Goal: Information Seeking & Learning: Learn about a topic

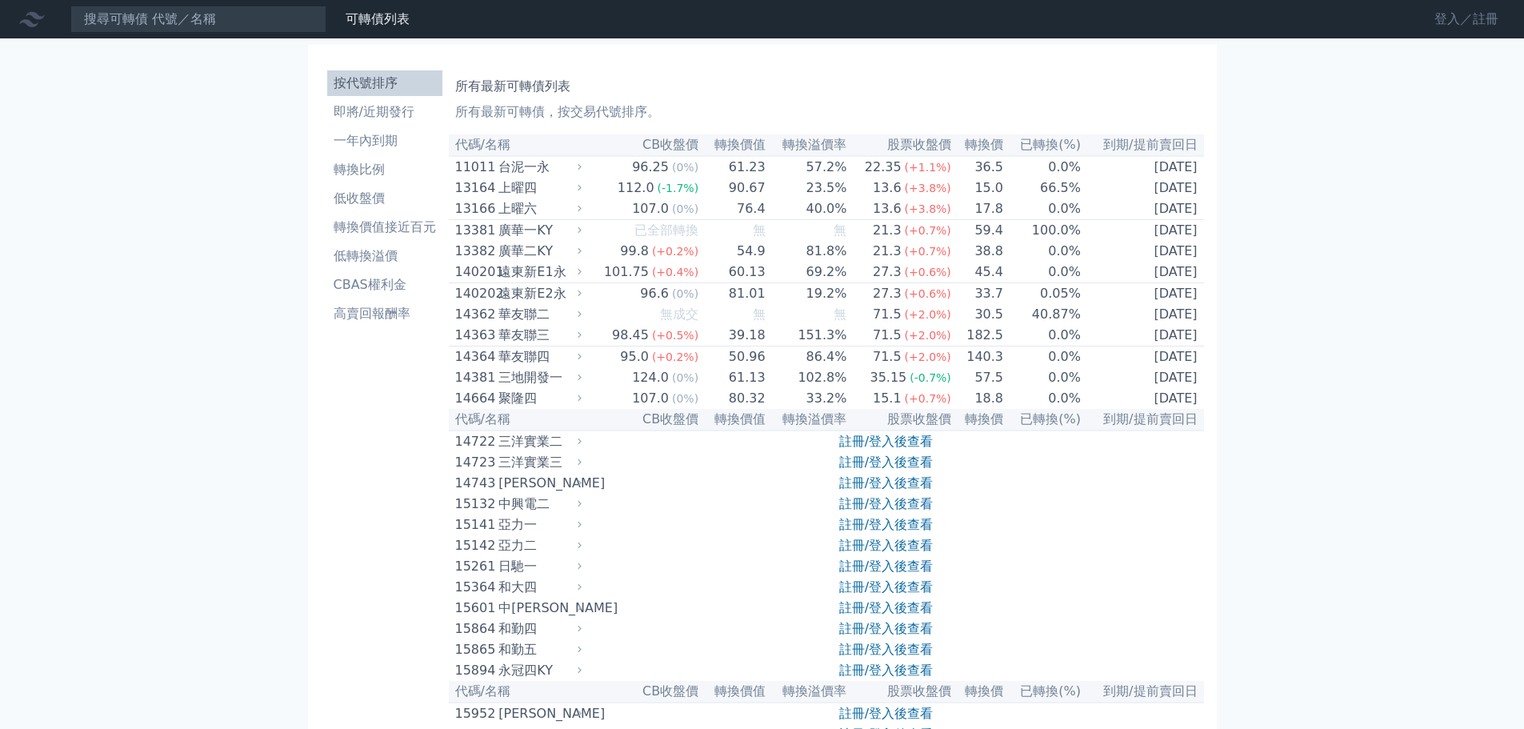
click at [1475, 26] on link "登入／註冊" at bounding box center [1467, 19] width 90 height 26
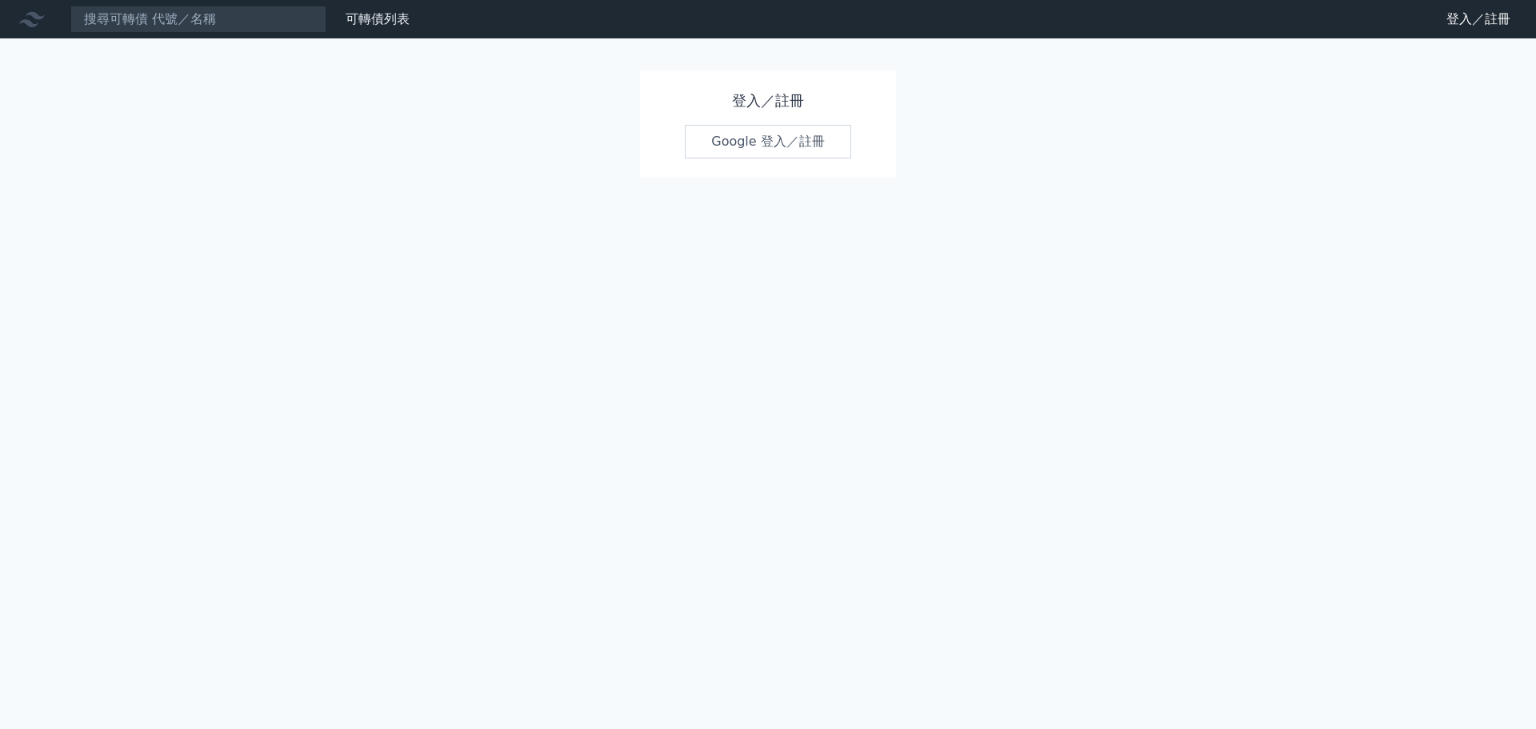
click at [831, 141] on link "Google 登入／註冊" at bounding box center [768, 142] width 166 height 34
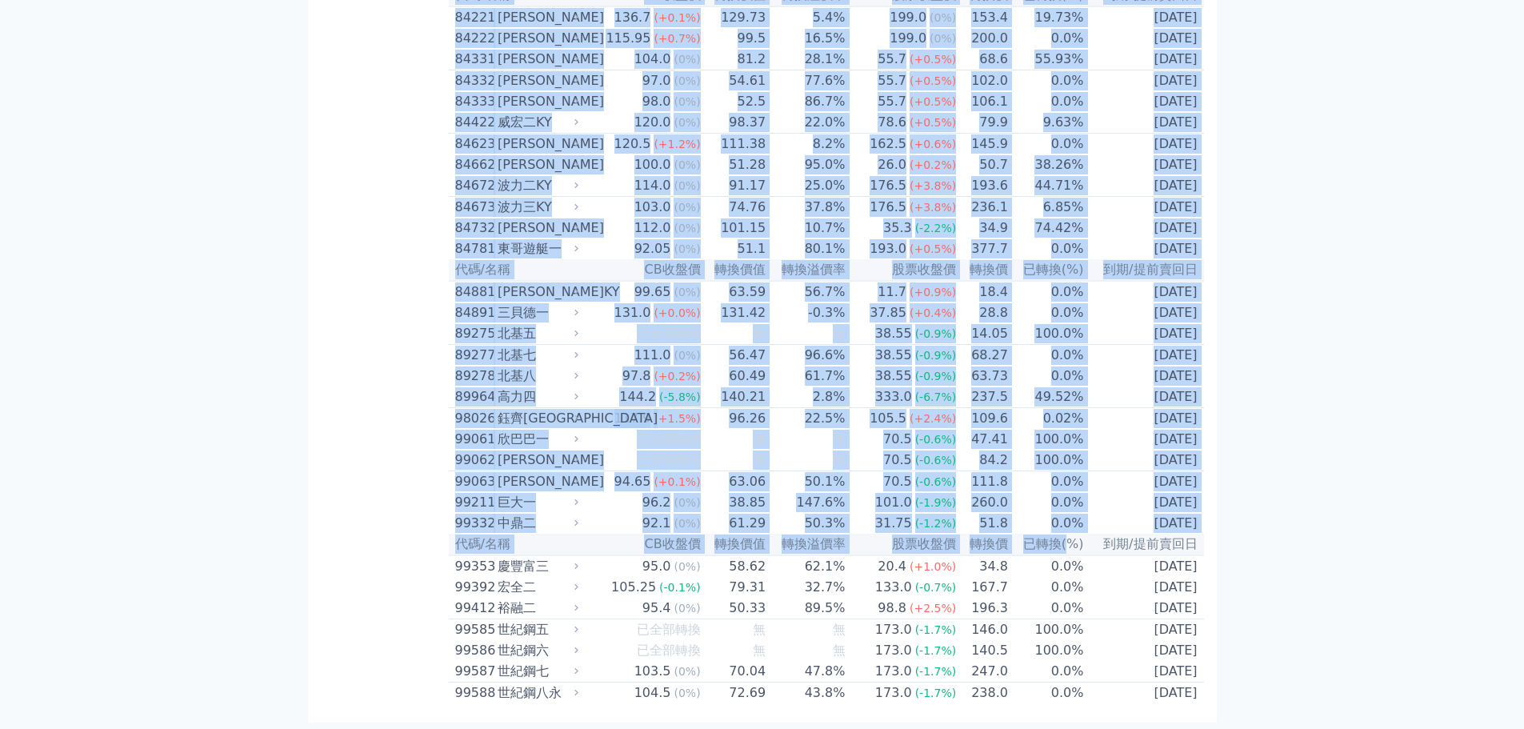
scroll to position [9355, 0]
drag, startPoint x: 454, startPoint y: 172, endPoint x: 1195, endPoint y: 692, distance: 905.7
copy table "21168 lore 50.80 (5%) 92.96 47.7% 52.22 (+9.6%) 84.9 9.2% 4606-33-42 ipsum dolo…"
